Goal: Obtain resource: Download file/media

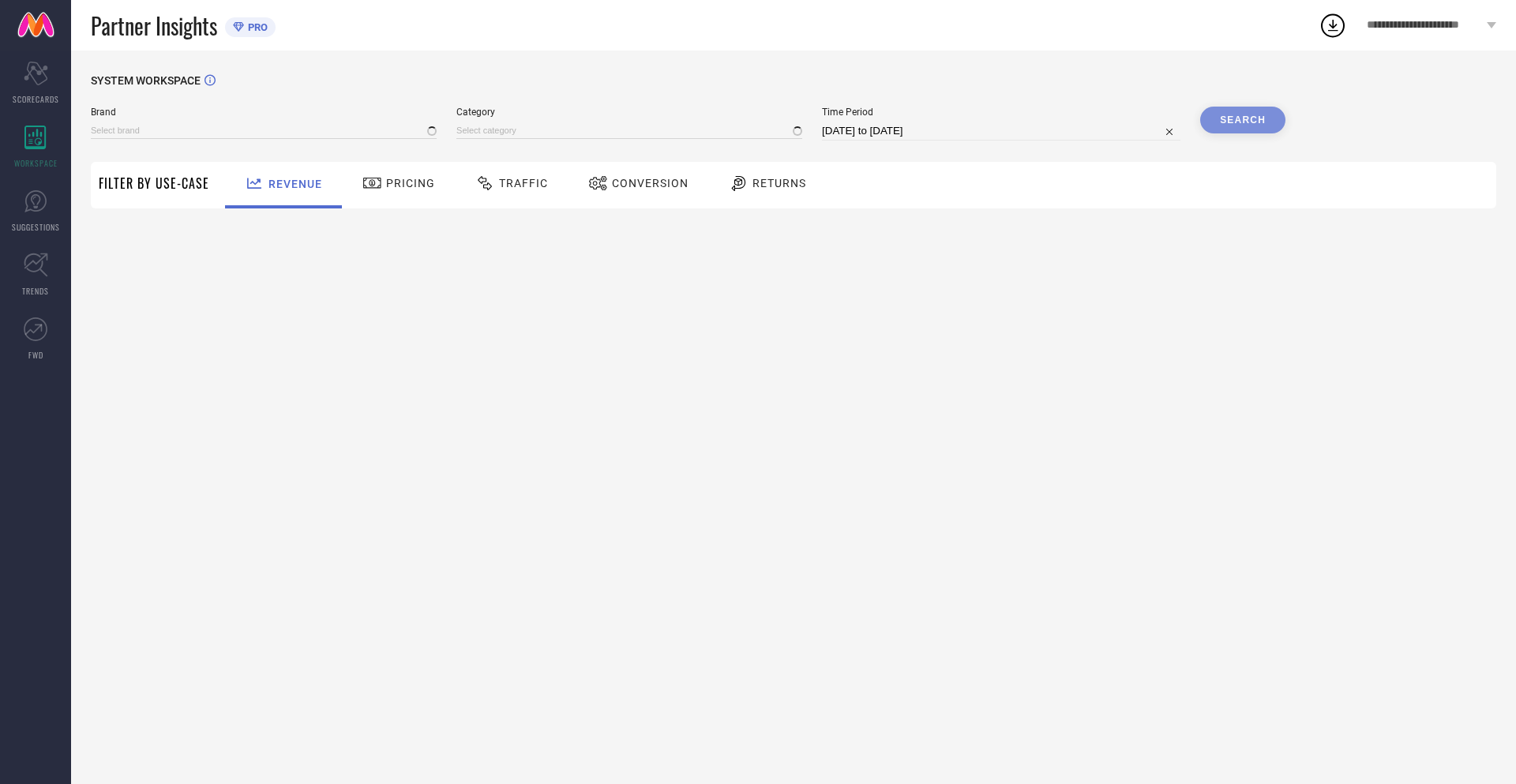
type input "NIKE"
type input "All"
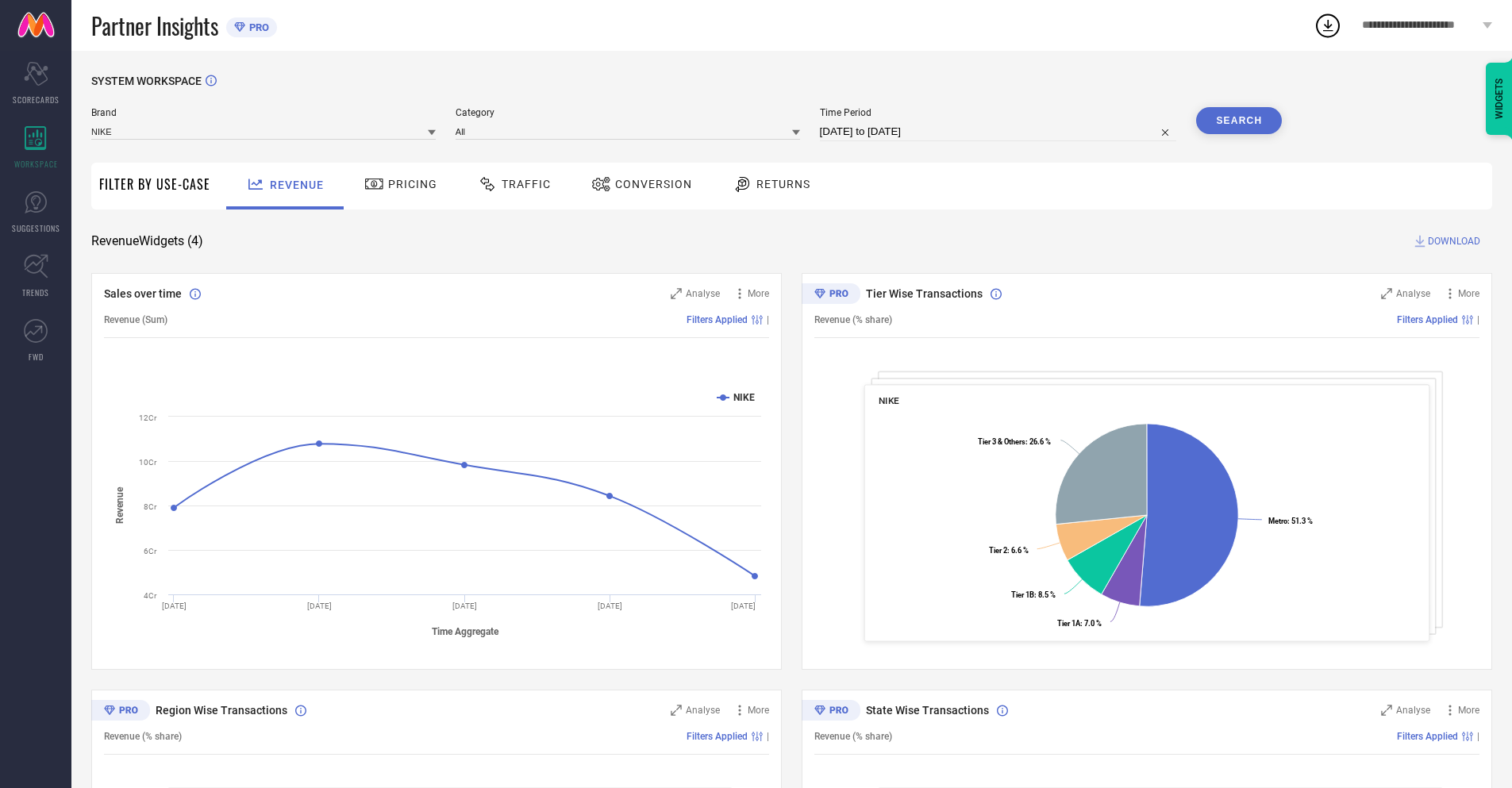
click at [636, 186] on span "Conversion" at bounding box center [654, 184] width 77 height 13
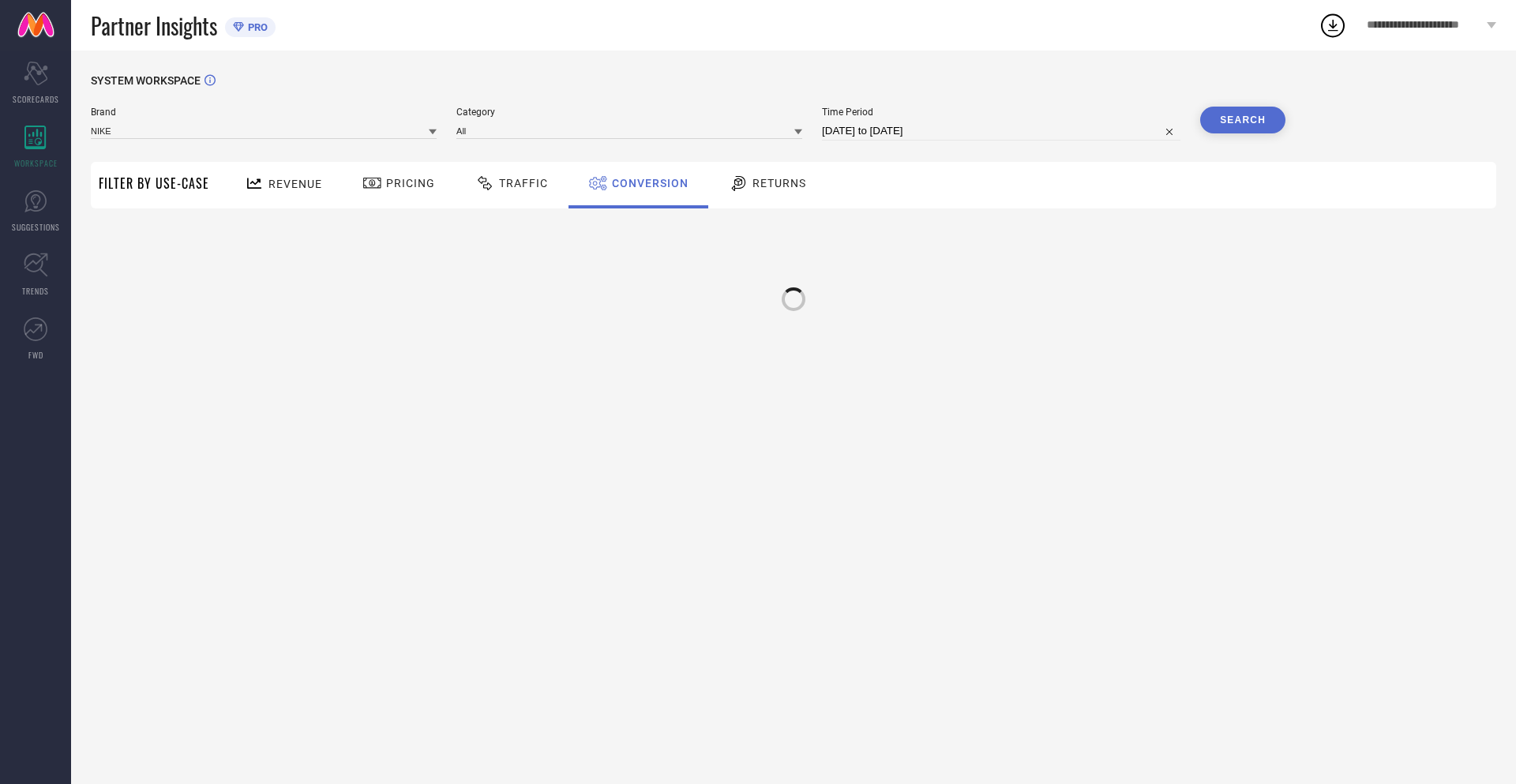
click at [1000, 131] on input "[DATE] to [DATE]" at bounding box center [1001, 131] width 359 height 19
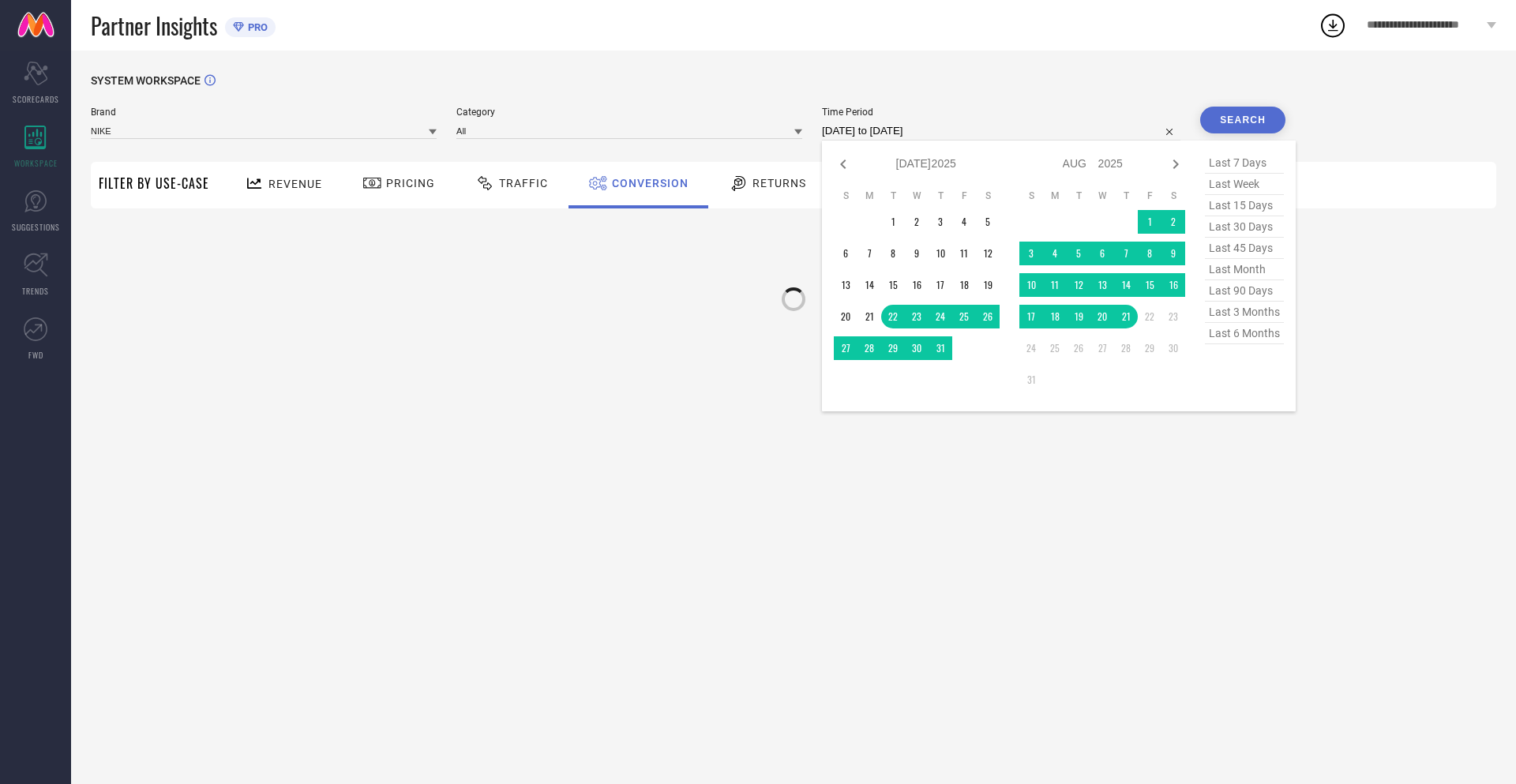
select select "7"
select select "2025"
select select "8"
select select "2025"
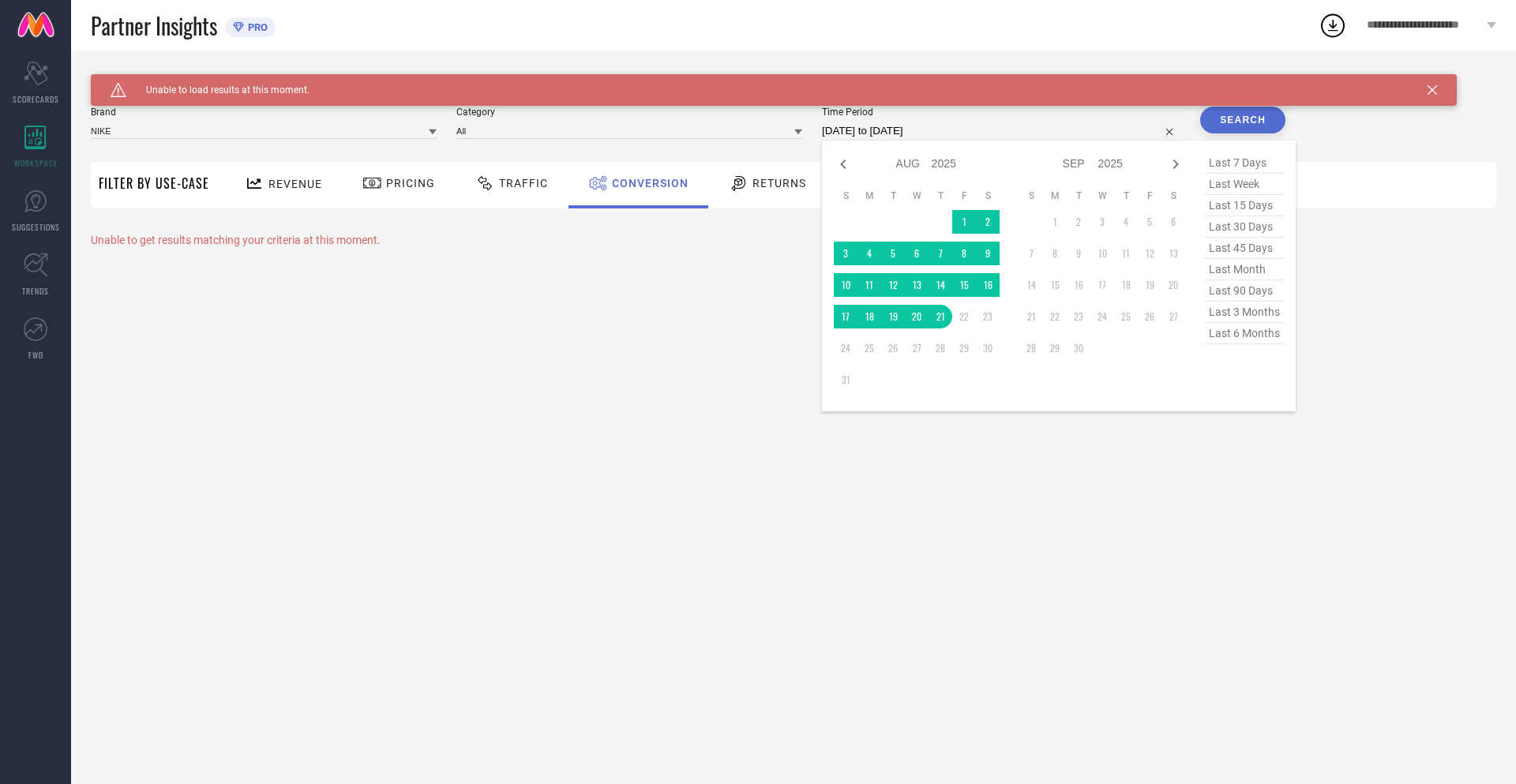
click at [938, 317] on td "21" at bounding box center [940, 316] width 24 height 24
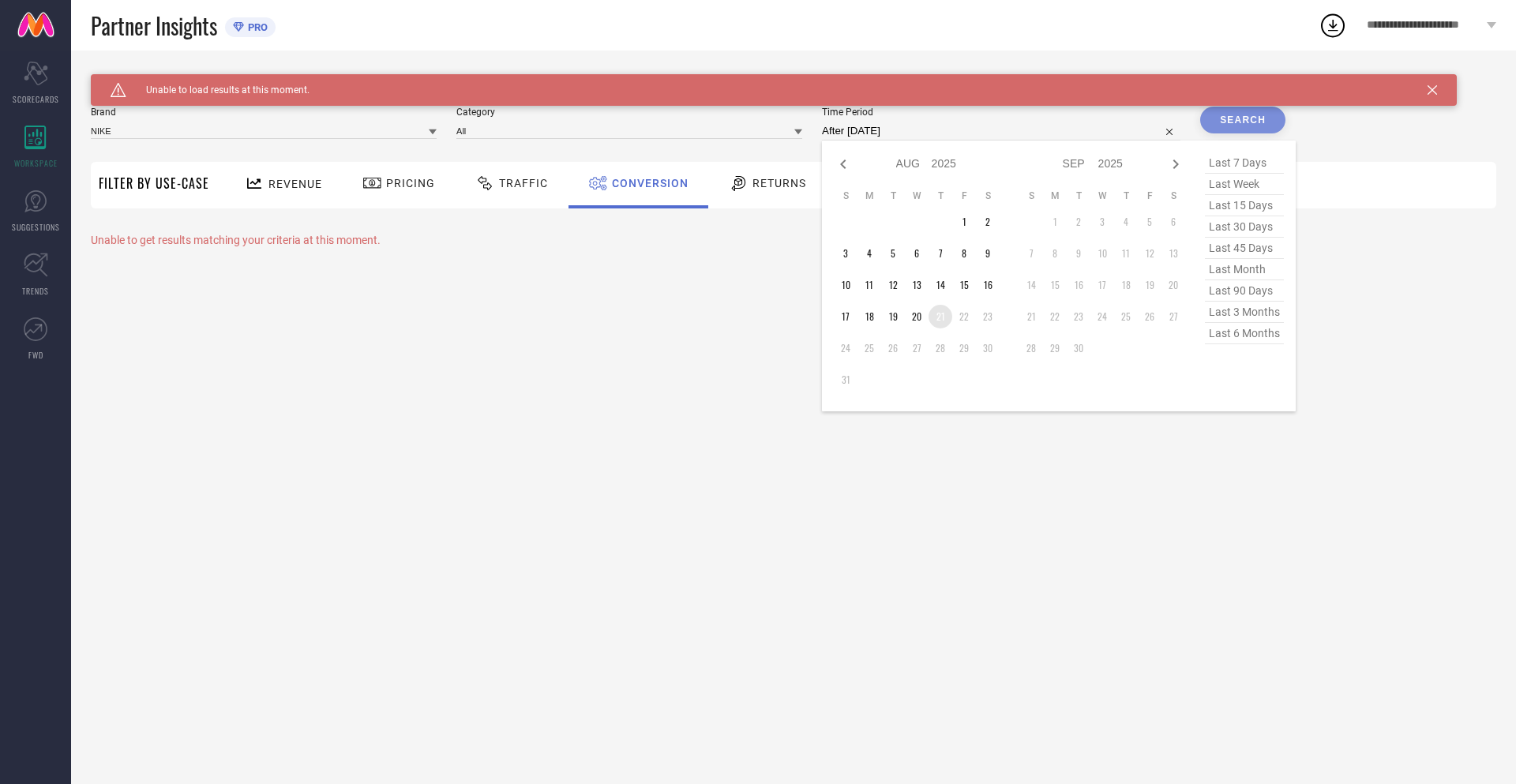
type input "[DATE] to [DATE]"
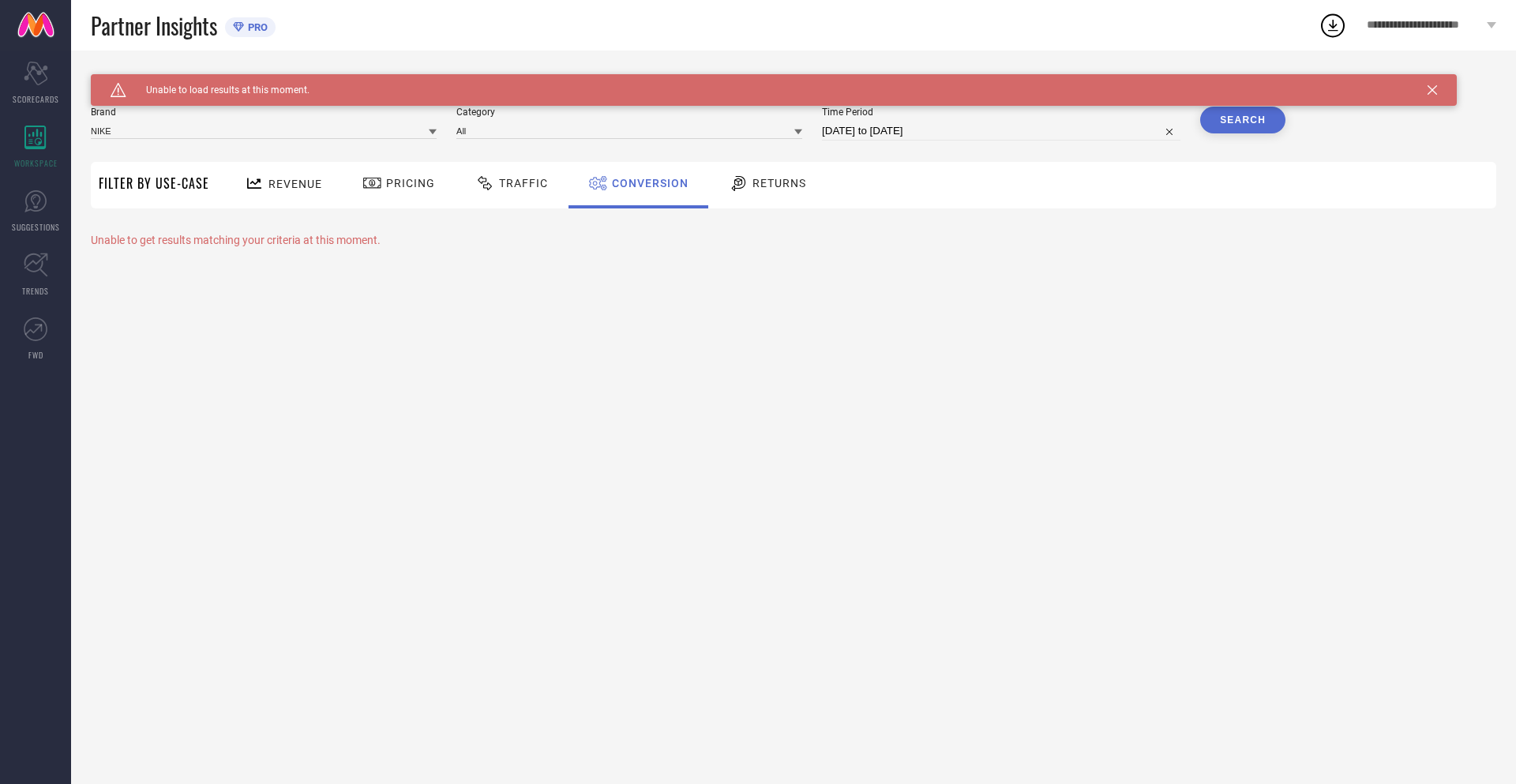
click at [1243, 120] on button "Search" at bounding box center [1242, 119] width 85 height 27
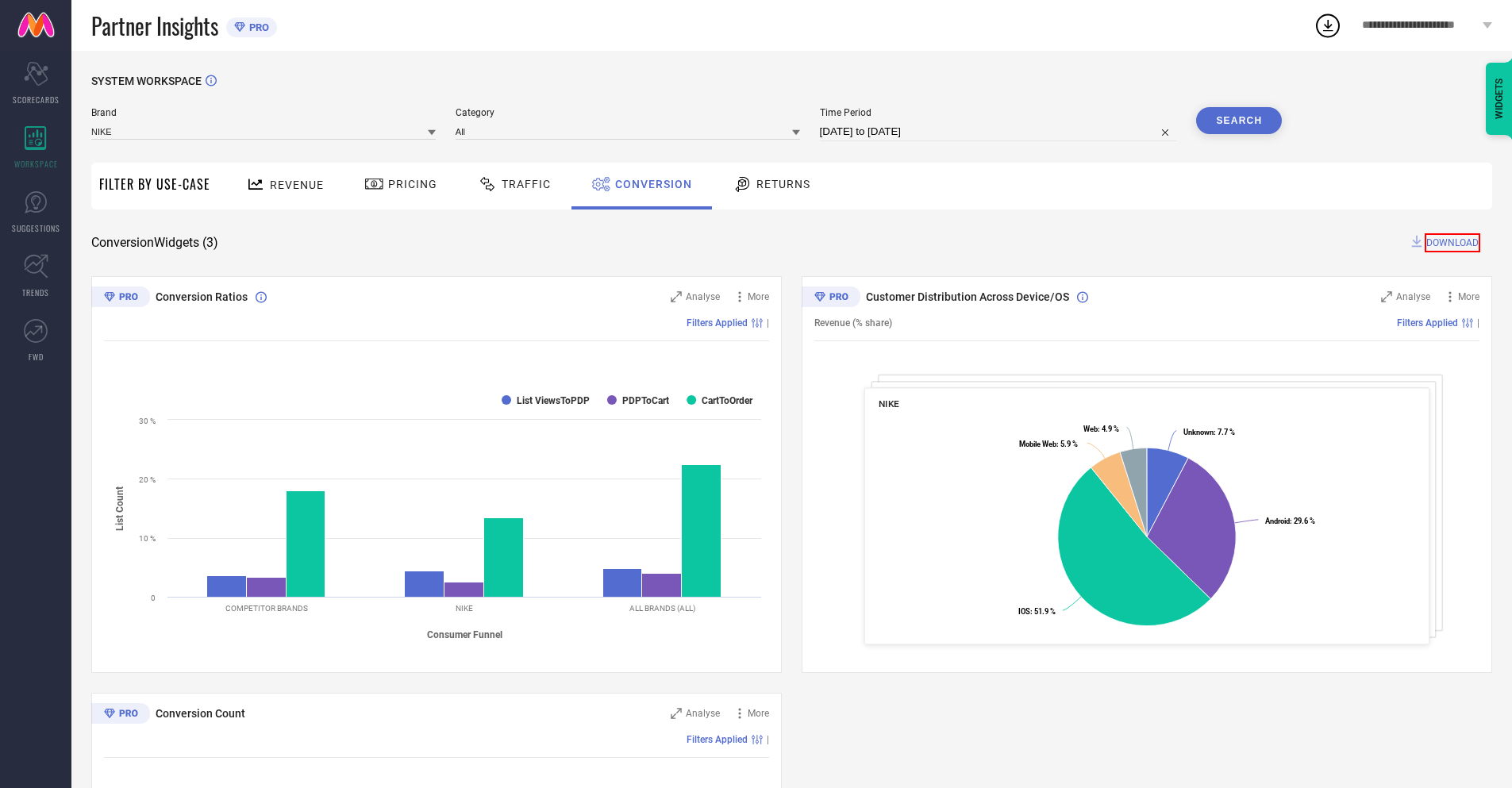
click at [1454, 241] on span "DOWNLOAD" at bounding box center [1452, 242] width 55 height 19
